Goal: Transaction & Acquisition: Purchase product/service

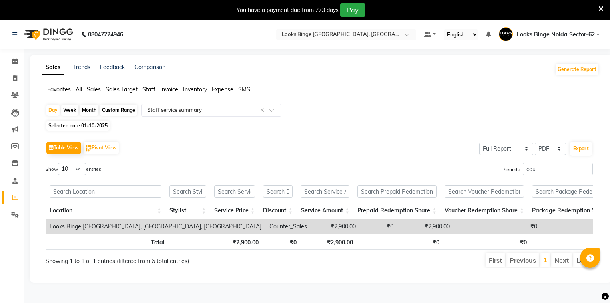
select select "full_report"
select select "pdf"
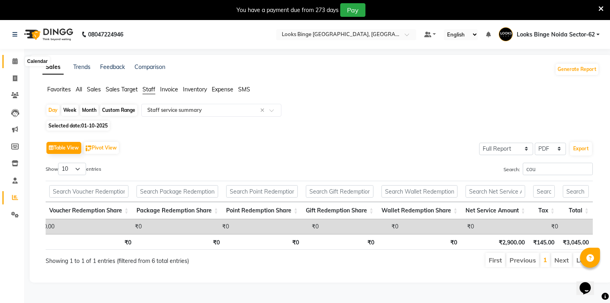
click at [14, 61] on icon at bounding box center [14, 61] width 5 height 6
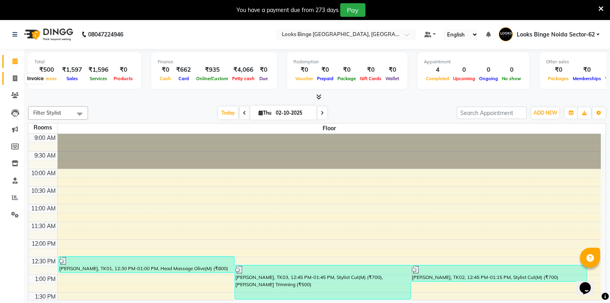
click at [13, 80] on icon at bounding box center [15, 78] width 4 height 6
select select "5378"
select select "service"
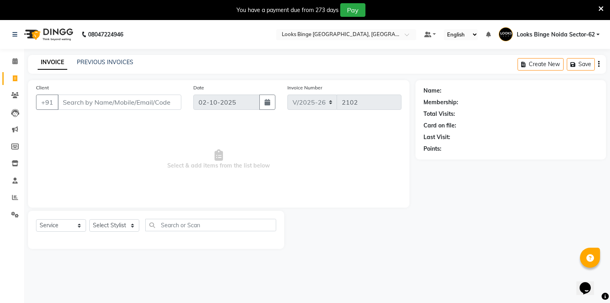
click at [167, 104] on input "Client" at bounding box center [120, 102] width 124 height 15
click at [14, 59] on icon at bounding box center [14, 61] width 5 height 6
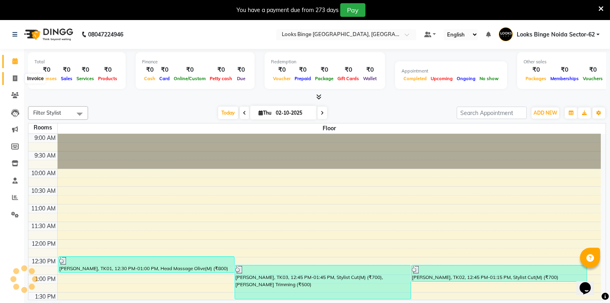
click at [13, 78] on icon at bounding box center [15, 78] width 4 height 6
select select "service"
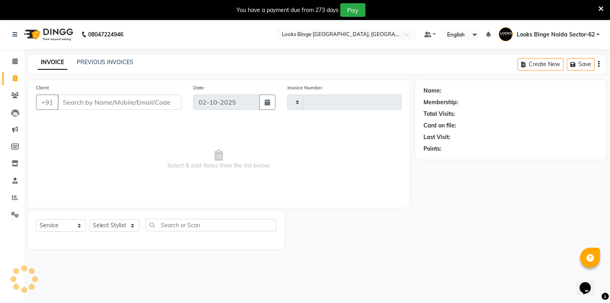
type input "2102"
select select "5378"
click at [115, 229] on select "Select Stylist ANJALI [PERSON_NAME] [PERSON_NAME] Counter_Sales Kasim Looks Bin…" at bounding box center [114, 225] width 50 height 12
select select "35553"
click at [89, 219] on select "Select Stylist ANJALI [PERSON_NAME] [PERSON_NAME] Counter_Sales Kasim Looks Bin…" at bounding box center [114, 225] width 50 height 12
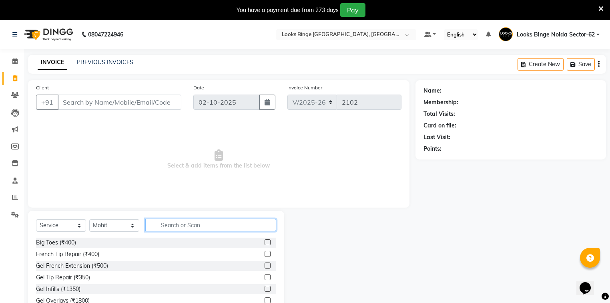
click at [186, 227] on input "text" at bounding box center [210, 225] width 131 height 12
type input "was"
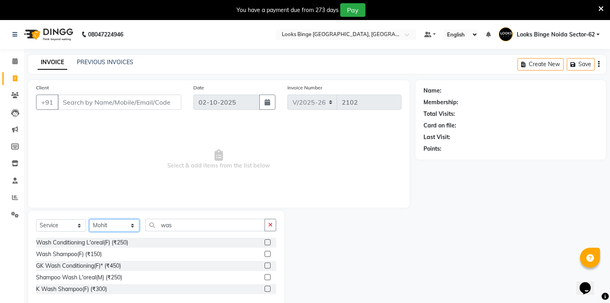
click at [113, 224] on select "Select Stylist ANJALI [PERSON_NAME] [PERSON_NAME] Counter_Sales Kasim Looks Bin…" at bounding box center [114, 225] width 50 height 12
click at [238, 139] on span "Select & add items from the list below" at bounding box center [219, 159] width 366 height 80
click at [108, 106] on input "Client" at bounding box center [120, 102] width 124 height 15
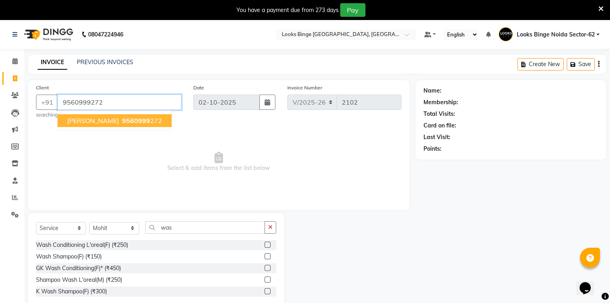
type input "9560999272"
select select "1: Object"
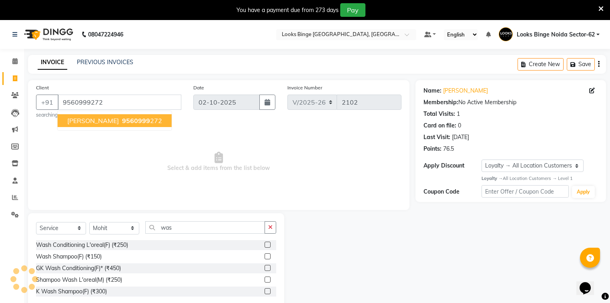
click at [95, 120] on span "soriha shankar" at bounding box center [93, 121] width 52 height 8
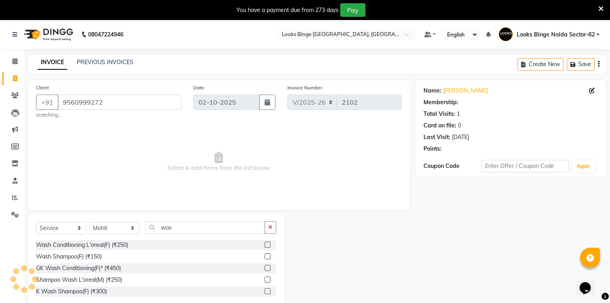
select select "1: Object"
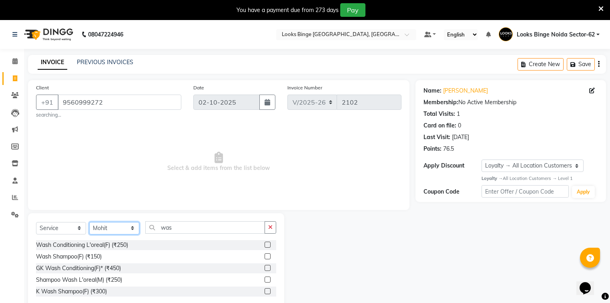
click at [109, 228] on select "Select Stylist ANJALI [PERSON_NAME] [PERSON_NAME] Counter_Sales Kasim Looks Bin…" at bounding box center [114, 228] width 50 height 12
click at [89, 222] on select "Select Stylist ANJALI [PERSON_NAME] [PERSON_NAME] Counter_Sales Kasim Looks Bin…" at bounding box center [114, 228] width 50 height 12
click at [186, 229] on input "was" at bounding box center [205, 227] width 120 height 12
type input "w"
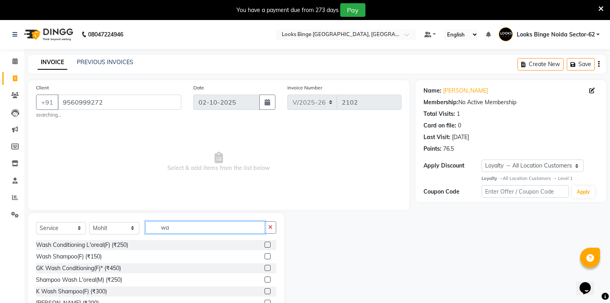
type input "was"
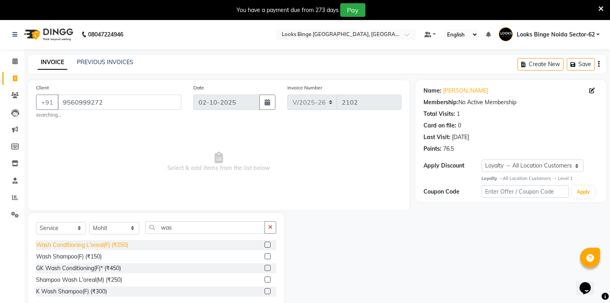
click at [66, 244] on div "Wash Conditioning L'oreal(F) (₹250)" at bounding box center [82, 245] width 92 height 8
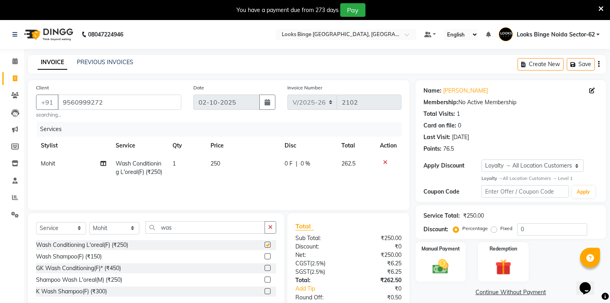
checkbox input "false"
click at [246, 170] on td "250" at bounding box center [243, 168] width 74 height 26
select select "35553"
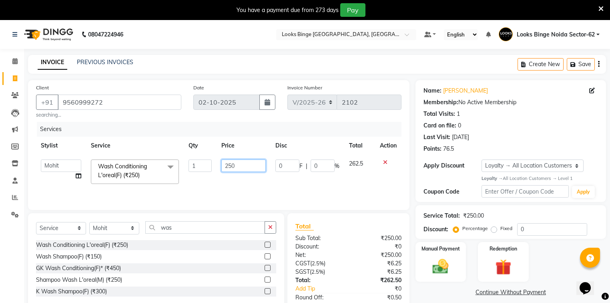
drag, startPoint x: 252, startPoint y: 163, endPoint x: 181, endPoint y: 161, distance: 70.5
click at [181, 161] on tr "ANJALI Annu Arhaan Khan Arun Counter_Sales Kasim Looks Binge Noida Sector-62 Mo…" at bounding box center [219, 172] width 366 height 34
type input "400"
click at [245, 195] on div "Services Stylist Service Qty Price Disc Total Action ANJALI Annu Arhaan Khan Ar…" at bounding box center [219, 162] width 366 height 80
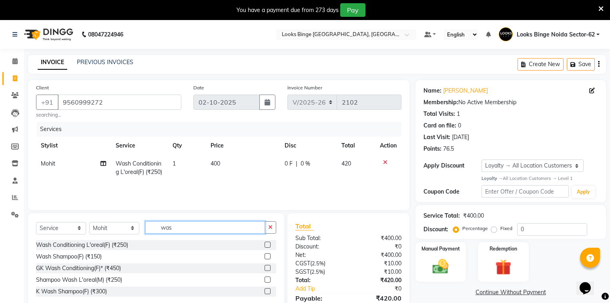
click at [187, 230] on input "was" at bounding box center [205, 227] width 120 height 12
type input "w"
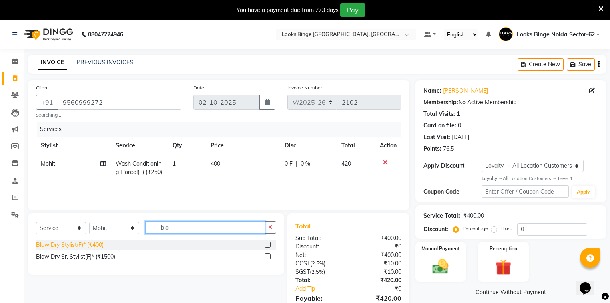
type input "blo"
click at [80, 248] on div "Blow Dry Stylist(F)* (₹400)" at bounding box center [70, 245] width 68 height 8
checkbox input "false"
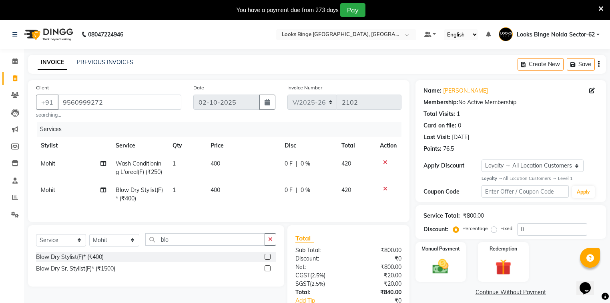
click at [242, 193] on td "400" at bounding box center [243, 194] width 74 height 26
select select "35553"
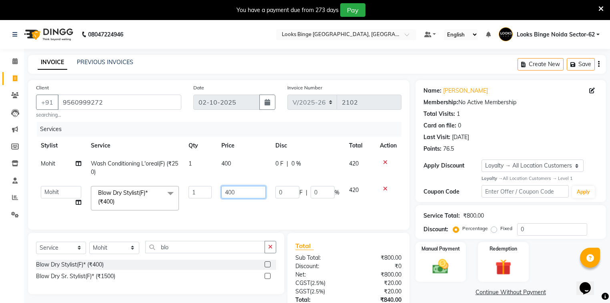
drag, startPoint x: 243, startPoint y: 194, endPoint x: 141, endPoint y: 197, distance: 101.4
click at [141, 197] on tr "ANJALI Annu Arhaan Khan Arun Counter_Sales Kasim Looks Binge Noida Sector-62 Mo…" at bounding box center [219, 198] width 366 height 34
type input "600"
click at [214, 210] on tr "ANJALI Annu Arhaan Khan Arun Counter_Sales Kasim Looks Binge Noida Sector-62 Mo…" at bounding box center [219, 198] width 366 height 34
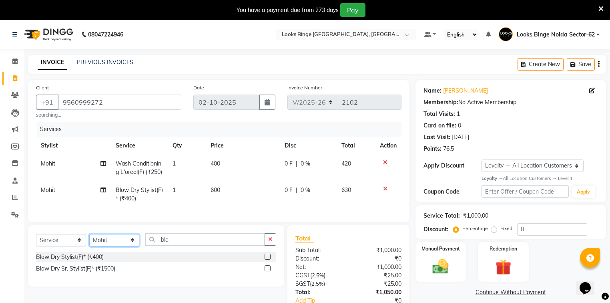
click at [104, 246] on select "Select Stylist ANJALI [PERSON_NAME] [PERSON_NAME] Counter_Sales Kasim Looks Bin…" at bounding box center [114, 240] width 50 height 12
click at [89, 246] on select "Select Stylist ANJALI [PERSON_NAME] [PERSON_NAME] Counter_Sales Kasim Looks Bin…" at bounding box center [114, 240] width 50 height 12
click at [183, 246] on input "blo" at bounding box center [205, 239] width 120 height 12
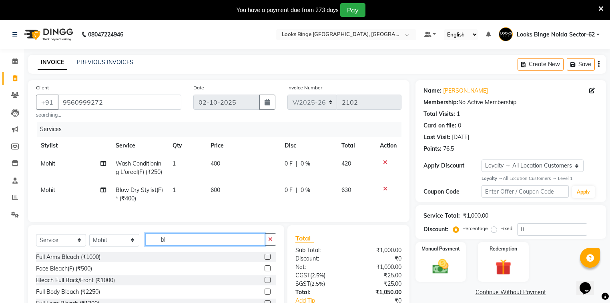
type input "b"
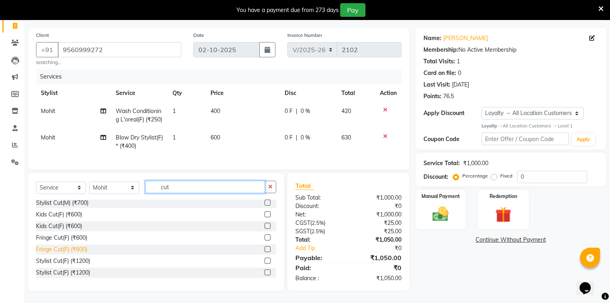
scroll to position [64, 0]
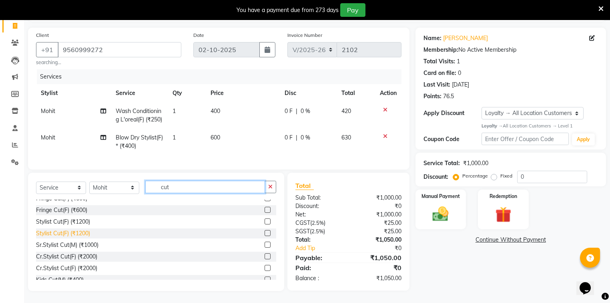
type input "cut"
click at [60, 232] on div "Stylist Cut(F) (₹1200)" at bounding box center [63, 233] width 54 height 8
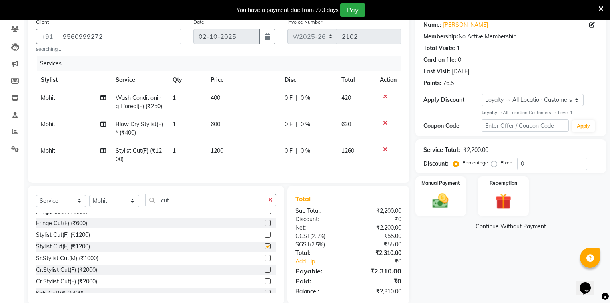
checkbox input "false"
drag, startPoint x: 243, startPoint y: 165, endPoint x: 253, endPoint y: 164, distance: 10.0
click at [245, 163] on td "1200" at bounding box center [243, 155] width 74 height 26
select select "35553"
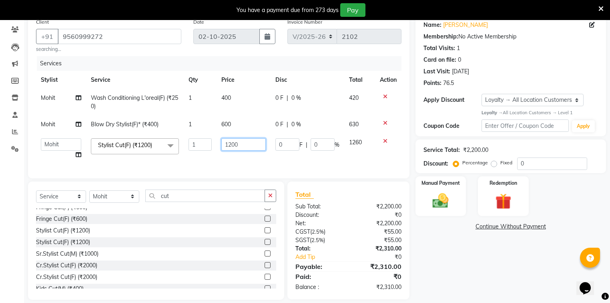
drag, startPoint x: 242, startPoint y: 145, endPoint x: 152, endPoint y: 131, distance: 90.8
click at [152, 131] on tbody "Mohit Wash Conditioning L'oreal(F) (₹250) 1 400 0 F | 0 % 420 Mohit Blow Dry St…" at bounding box center [219, 126] width 366 height 75
type input "1000"
click at [233, 162] on td "1000" at bounding box center [244, 148] width 54 height 30
select select "35553"
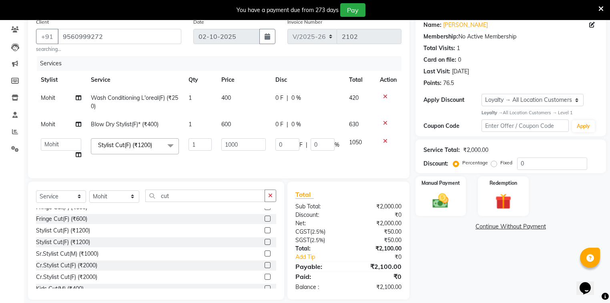
click at [50, 94] on td "Mohit" at bounding box center [61, 102] width 50 height 26
select select "35553"
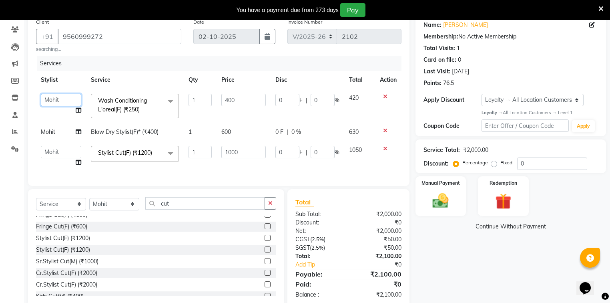
click at [63, 97] on select "ANJALI Annu Arhaan Khan Arun Counter_Sales Kasim Looks Binge Noida Sector-62 Mo…" at bounding box center [61, 100] width 40 height 12
select select "35558"
click at [250, 120] on td "400" at bounding box center [244, 106] width 54 height 34
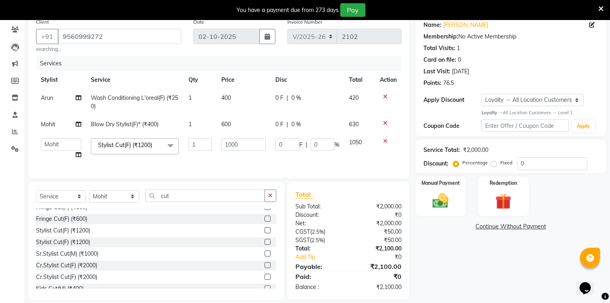
click at [248, 170] on div "Services Stylist Service Qty Price Disc Total Action Arun Wash Conditioning L'o…" at bounding box center [219, 113] width 366 height 114
click at [429, 200] on img at bounding box center [440, 200] width 27 height 19
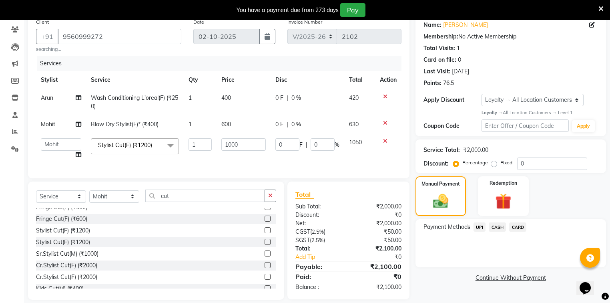
click at [521, 227] on span "CARD" at bounding box center [517, 226] width 17 height 9
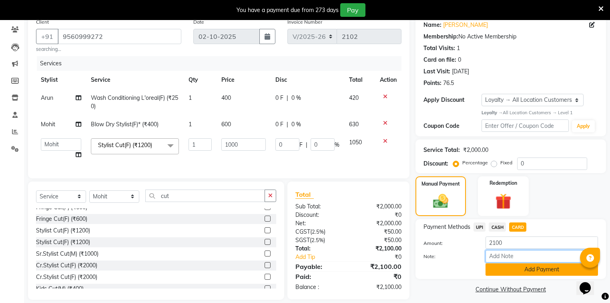
drag, startPoint x: 521, startPoint y: 261, endPoint x: 521, endPoint y: 267, distance: 6.4
click at [521, 261] on input "Note:" at bounding box center [542, 256] width 113 height 12
click at [518, 270] on button "Add Payment" at bounding box center [542, 269] width 113 height 12
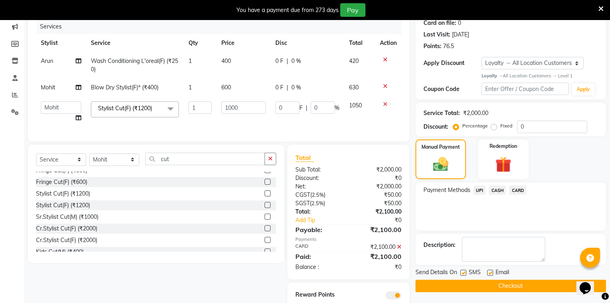
scroll to position [136, 0]
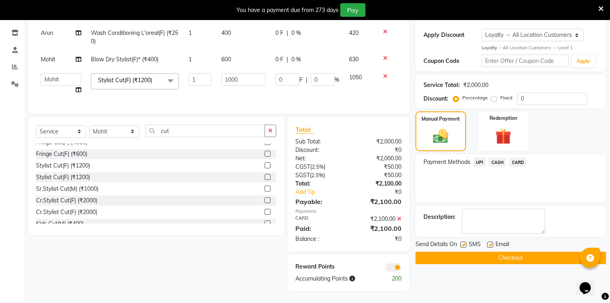
click at [516, 252] on button "Checkout" at bounding box center [511, 258] width 191 height 12
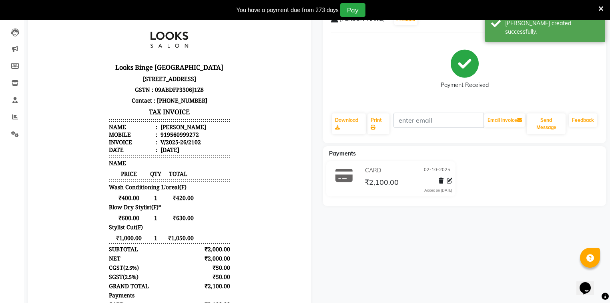
scroll to position [72, 0]
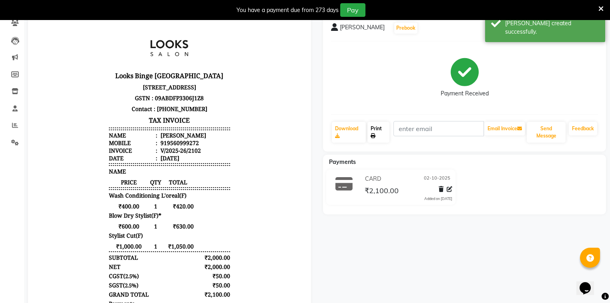
click at [388, 132] on link "Print" at bounding box center [379, 132] width 22 height 21
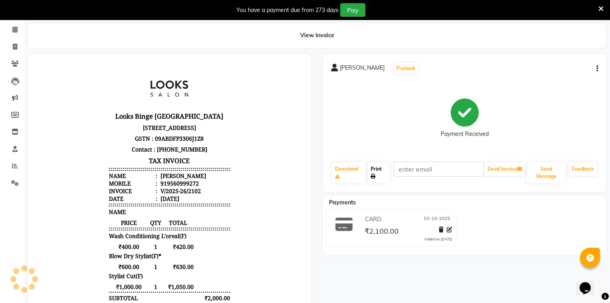
scroll to position [0, 0]
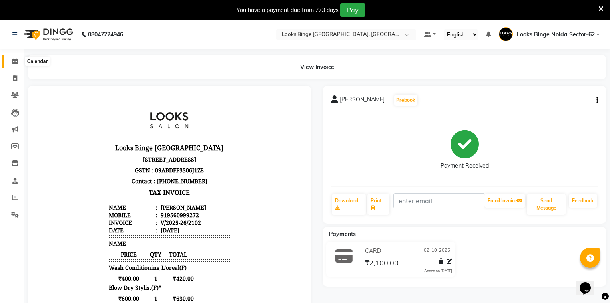
click at [13, 62] on icon at bounding box center [14, 61] width 5 height 6
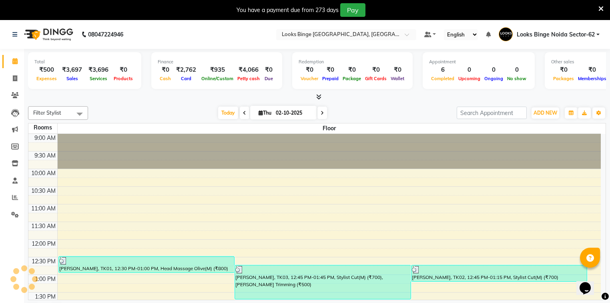
scroll to position [210, 0]
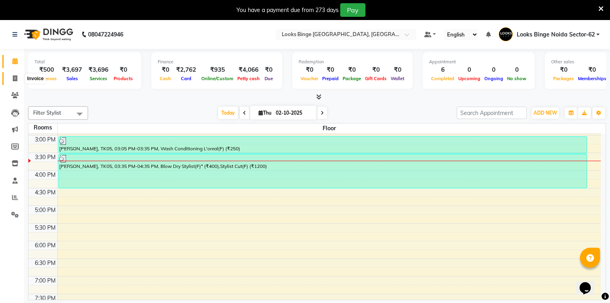
click at [16, 75] on icon at bounding box center [15, 78] width 4 height 6
select select "5378"
select select "service"
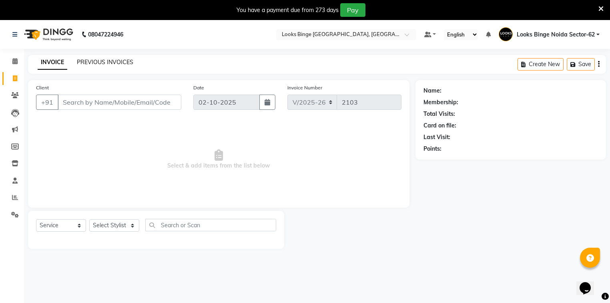
click at [102, 61] on link "PREVIOUS INVOICES" at bounding box center [105, 61] width 56 height 7
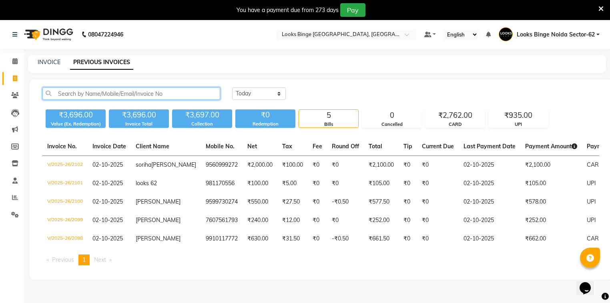
click at [109, 93] on input "text" at bounding box center [131, 93] width 178 height 12
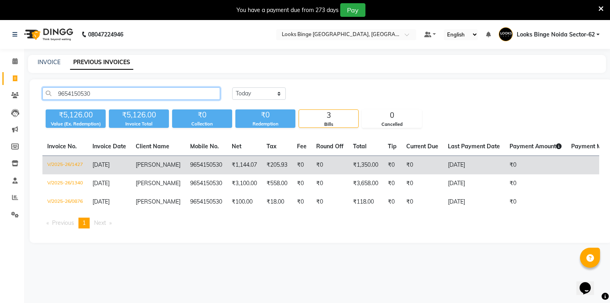
type input "9654150530"
click at [147, 163] on span "[PERSON_NAME]" at bounding box center [158, 164] width 45 height 7
click at [147, 165] on span "[PERSON_NAME]" at bounding box center [158, 164] width 45 height 7
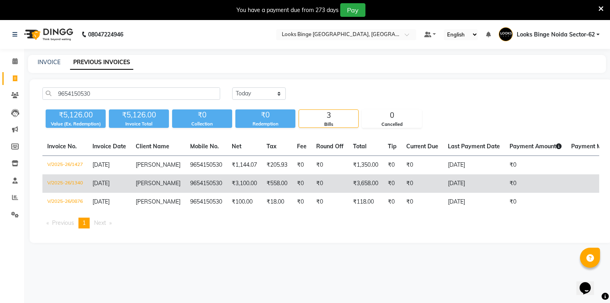
click at [144, 185] on span "[PERSON_NAME]" at bounding box center [158, 182] width 45 height 7
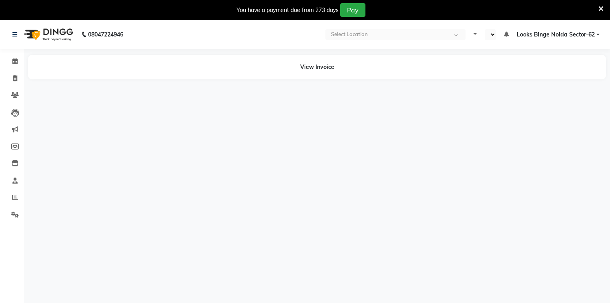
select select "en"
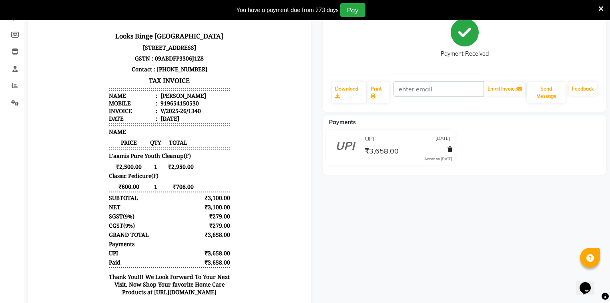
scroll to position [80, 0]
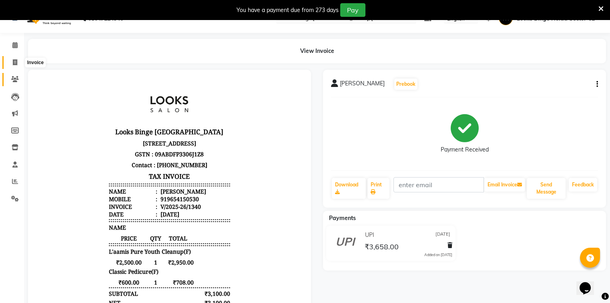
drag, startPoint x: 8, startPoint y: 64, endPoint x: 21, endPoint y: 74, distance: 15.8
click at [8, 64] on span at bounding box center [15, 62] width 14 height 9
select select "service"
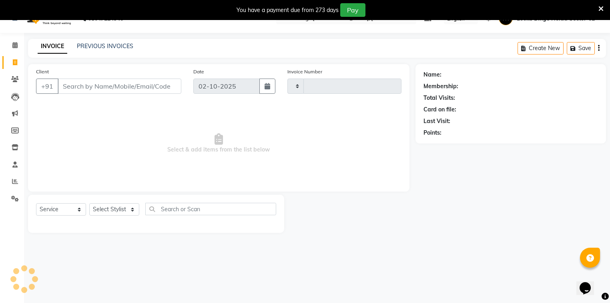
scroll to position [20, 0]
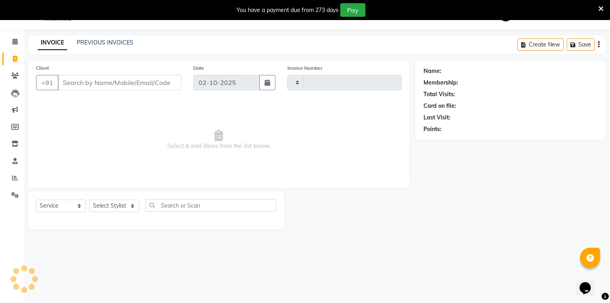
type input "2103"
select select "5378"
click at [102, 210] on select "Select Stylist" at bounding box center [114, 205] width 50 height 12
select select "35558"
click at [89, 199] on select "Select Stylist ANJALI [PERSON_NAME] [PERSON_NAME] Counter_Sales Kasim Looks Bin…" at bounding box center [114, 205] width 50 height 12
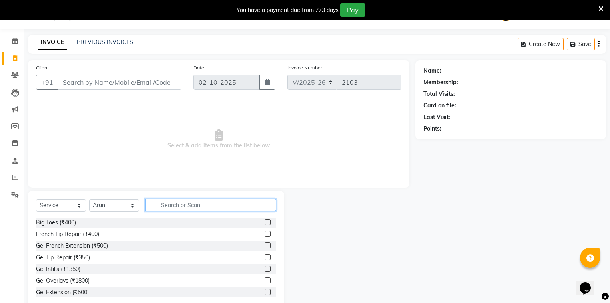
click at [169, 205] on input "text" at bounding box center [210, 205] width 131 height 12
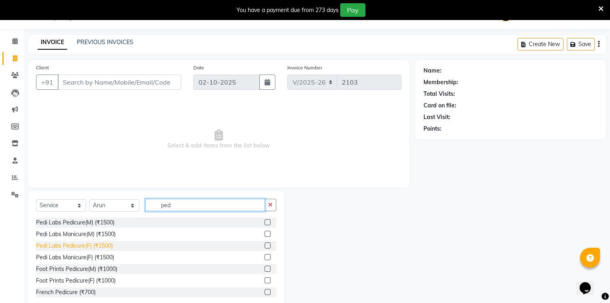
type input "ped"
click at [94, 245] on div "Pedi Labs Pedicure(F) (₹1500)" at bounding box center [74, 246] width 77 height 8
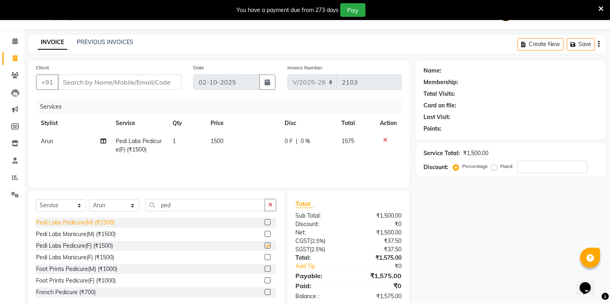
checkbox input "false"
click at [133, 207] on select "Select Stylist ANJALI [PERSON_NAME] [PERSON_NAME] Counter_Sales Kasim Looks Bin…" at bounding box center [114, 205] width 50 height 12
select select "41627"
click at [89, 199] on select "Select Stylist ANJALI [PERSON_NAME] [PERSON_NAME] Counter_Sales Kasim Looks Bin…" at bounding box center [114, 205] width 50 height 12
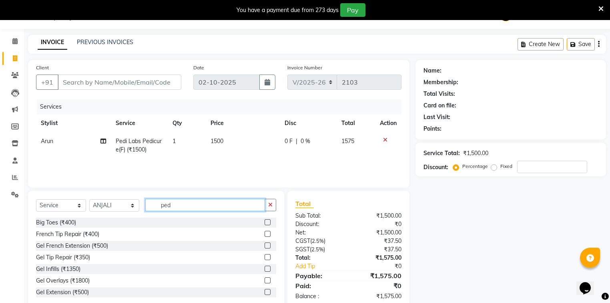
drag, startPoint x: 179, startPoint y: 205, endPoint x: 139, endPoint y: 207, distance: 39.7
click at [139, 207] on div "Select Service Product Membership Package Voucher Prepaid Gift Card Select Styl…" at bounding box center [156, 208] width 240 height 19
type input "unde"
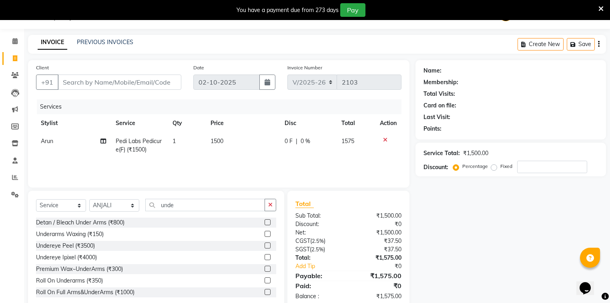
click at [61, 274] on div "Premium Wax~UnderArms (₹300)" at bounding box center [156, 269] width 240 height 10
click at [61, 271] on div "Premium Wax~UnderArms (₹300)" at bounding box center [79, 269] width 87 height 8
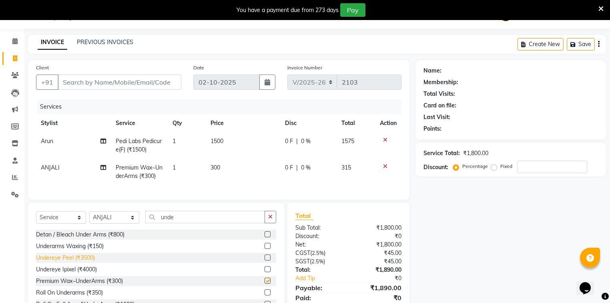
checkbox input "false"
click at [138, 85] on input "Client" at bounding box center [120, 81] width 124 height 15
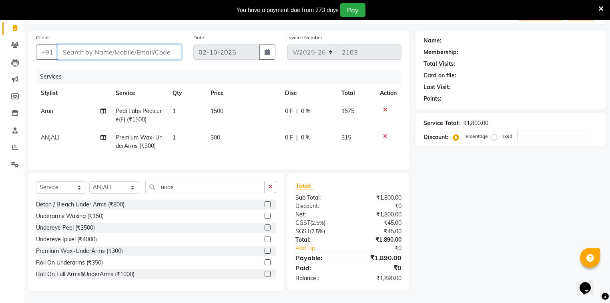
scroll to position [55, 0]
type input "l"
type input "0"
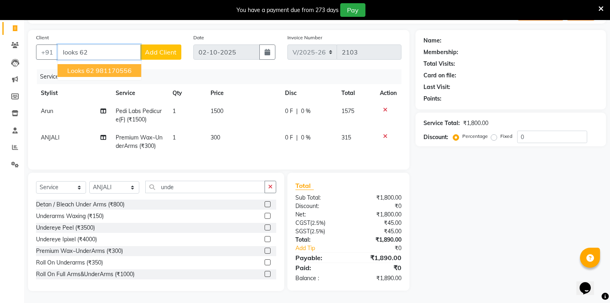
click at [114, 66] on ngb-highlight "981170556" at bounding box center [114, 70] width 36 height 8
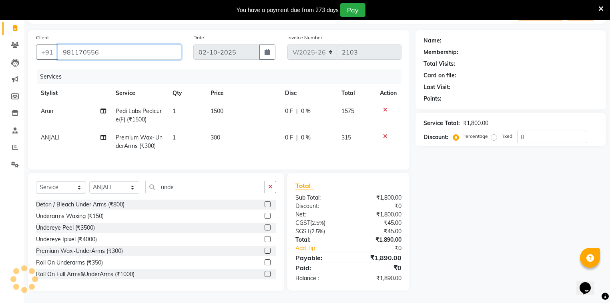
type input "981170556"
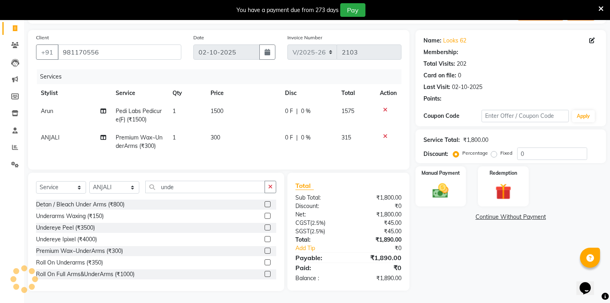
select select "1: Object"
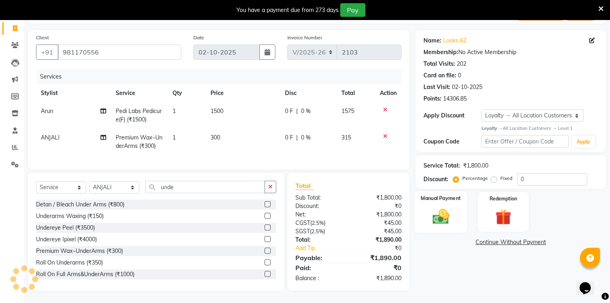
click at [429, 207] on img at bounding box center [440, 216] width 27 height 19
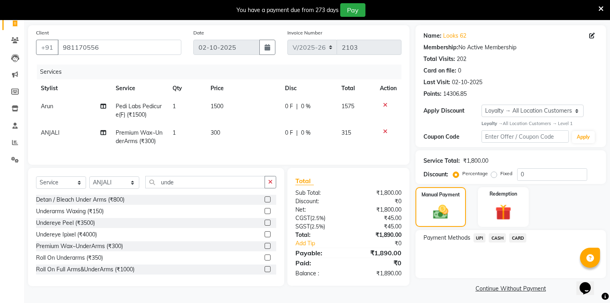
click at [520, 239] on span "CARD" at bounding box center [517, 237] width 17 height 9
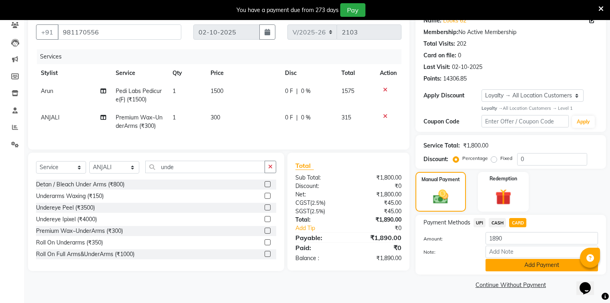
click at [543, 268] on button "Add Payment" at bounding box center [542, 265] width 113 height 12
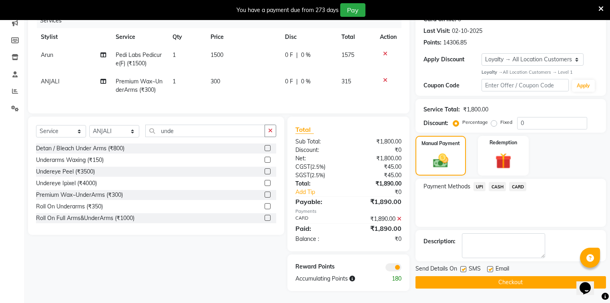
scroll to position [111, 0]
click at [554, 279] on button "Checkout" at bounding box center [511, 282] width 191 height 12
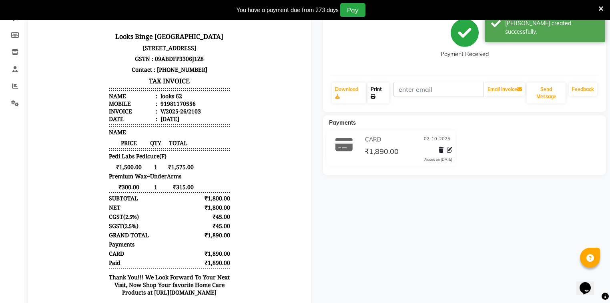
click at [388, 99] on link "Print" at bounding box center [379, 93] width 22 height 21
